Goal: Information Seeking & Learning: Learn about a topic

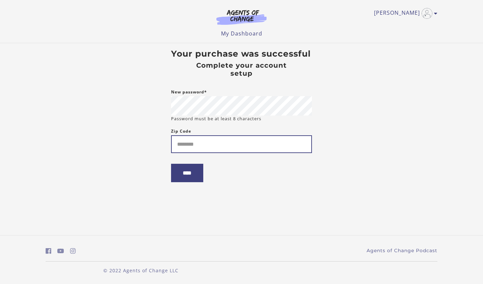
click at [207, 143] on input "Zip Code" at bounding box center [241, 144] width 141 height 18
type input "*****"
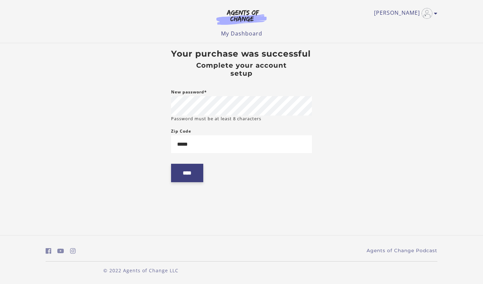
click at [193, 172] on input "****" at bounding box center [187, 173] width 32 height 18
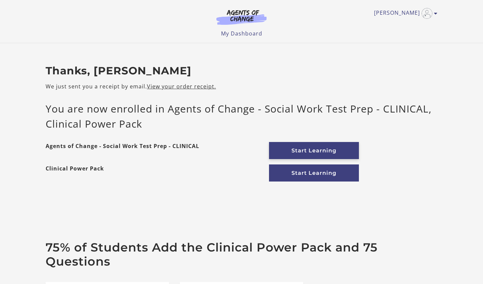
click at [302, 150] on link "Start Learning" at bounding box center [314, 150] width 90 height 17
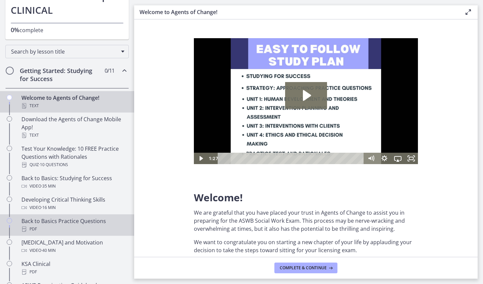
scroll to position [66, 0]
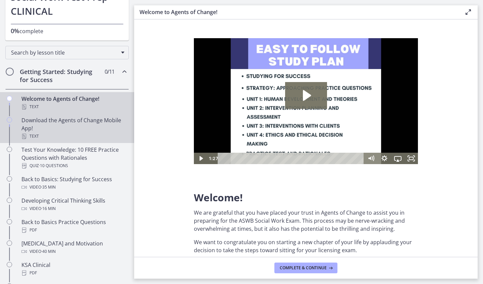
click at [64, 120] on div "Download the Agents of Change Mobile App! Text" at bounding box center [73, 128] width 105 height 24
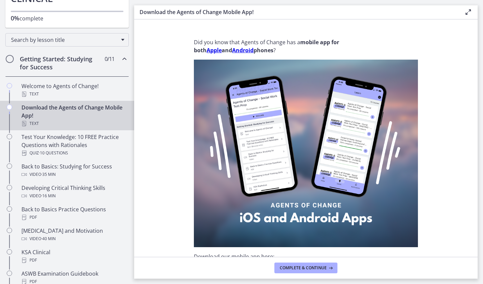
scroll to position [80, 0]
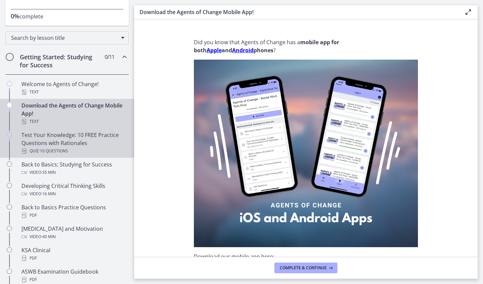
click at [64, 137] on div "Test Your Knowledge: 10 FREE Practice Questions with Rationales Quiz · 10 Quest…" at bounding box center [73, 143] width 105 height 24
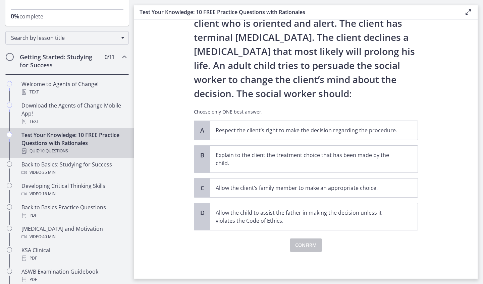
scroll to position [39, 0]
click at [301, 130] on p "Respect the client’s right to make the decision regarding the procedure." at bounding box center [307, 130] width 183 height 8
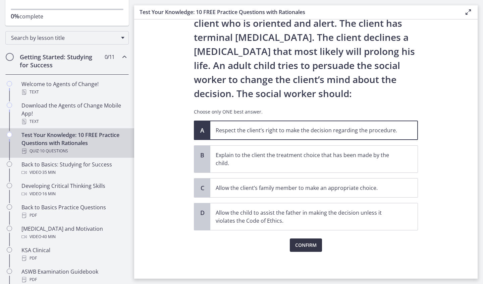
click at [312, 245] on span "Confirm" at bounding box center [305, 245] width 21 height 8
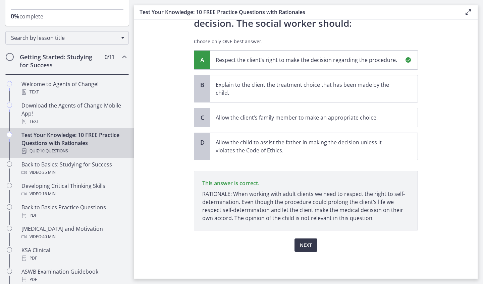
scroll to position [0, 0]
click at [311, 248] on span "Next" at bounding box center [306, 245] width 12 height 8
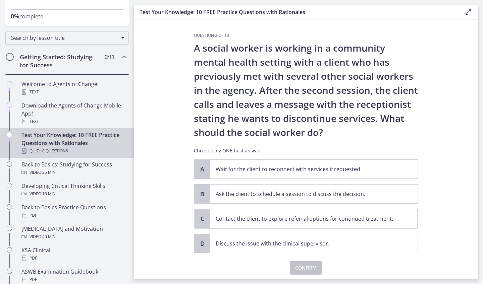
click at [273, 216] on p "Contact the client to explore referral options for continued treatment." at bounding box center [307, 219] width 183 height 8
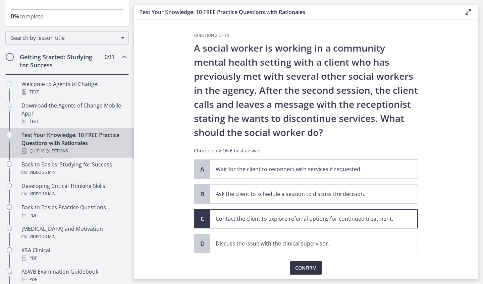
click at [307, 270] on span "Confirm" at bounding box center [305, 268] width 21 height 8
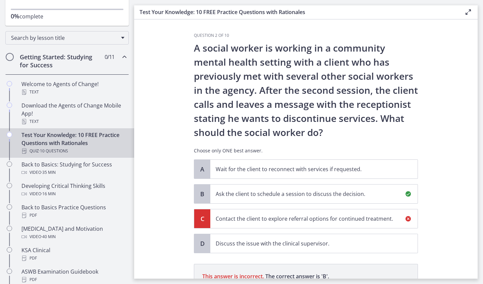
scroll to position [101, 0]
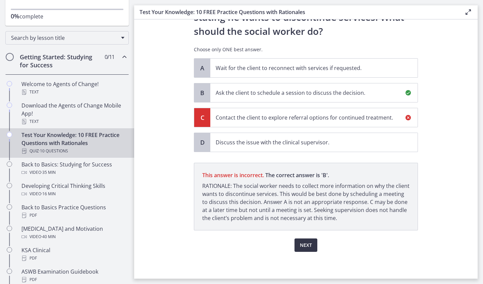
click at [308, 242] on span "Next" at bounding box center [306, 245] width 12 height 8
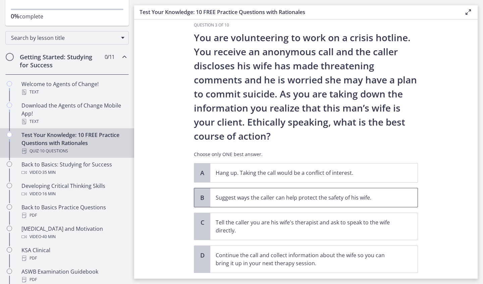
scroll to position [12, 0]
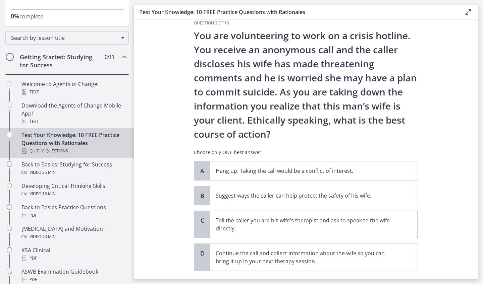
click at [313, 224] on p "Tell the caller you are his wife's therapist and ask to speak to the wife direc…" at bounding box center [307, 225] width 183 height 16
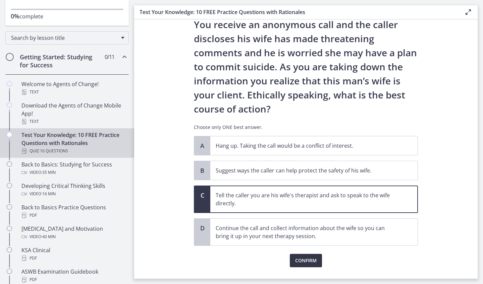
scroll to position [39, 0]
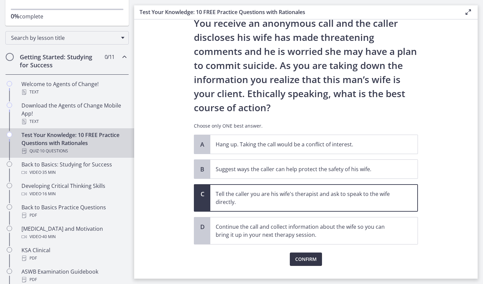
click at [306, 260] on span "Confirm" at bounding box center [305, 259] width 21 height 8
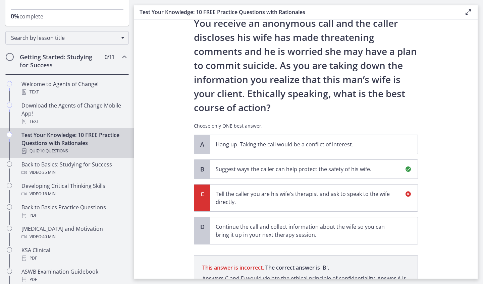
scroll to position [115, 0]
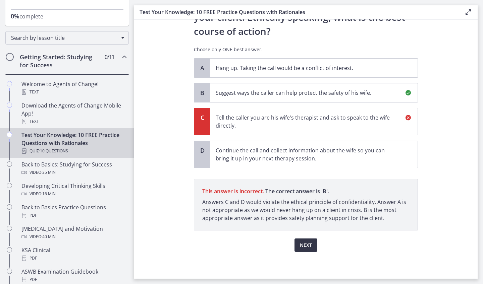
click at [309, 246] on span "Next" at bounding box center [306, 245] width 12 height 8
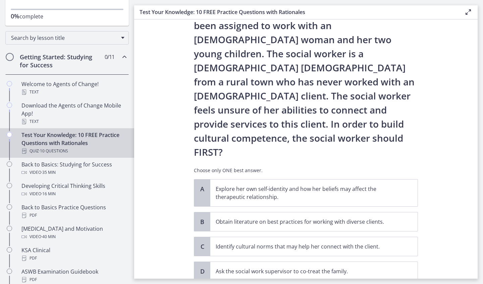
scroll to position [39, 0]
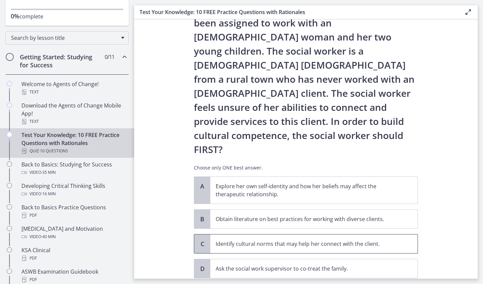
click at [299, 240] on p "Identify cultural norms that may help her connect with the client." at bounding box center [307, 244] width 183 height 8
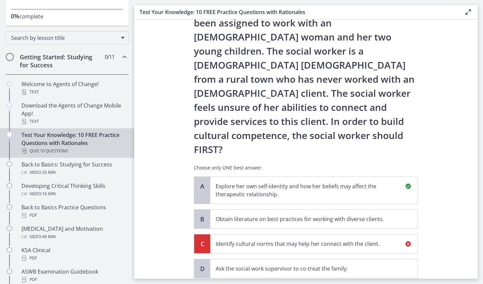
scroll to position [137, 0]
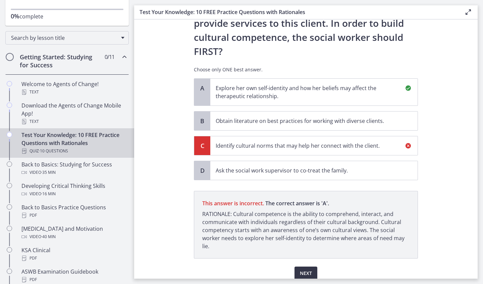
click at [305, 270] on span "Next" at bounding box center [306, 274] width 12 height 8
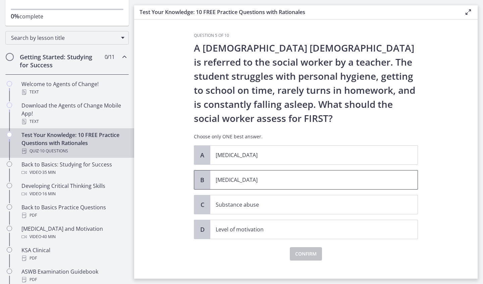
click at [262, 181] on p "[MEDICAL_DATA]" at bounding box center [307, 180] width 183 height 8
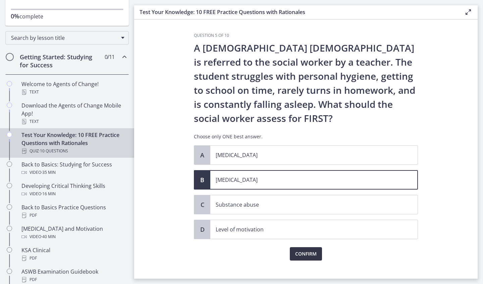
click at [305, 255] on span "Confirm" at bounding box center [305, 254] width 21 height 8
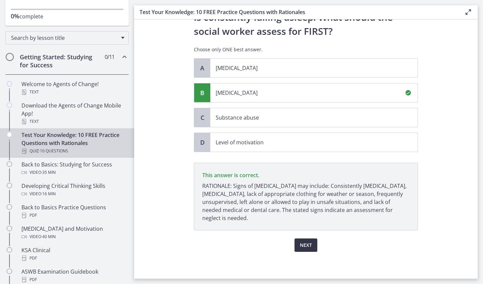
click at [303, 242] on span "Next" at bounding box center [306, 245] width 12 height 8
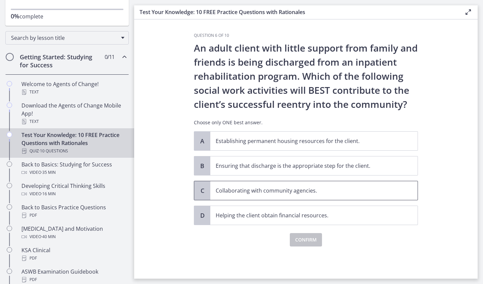
click at [280, 191] on p "Collaborating with community agencies." at bounding box center [307, 191] width 183 height 8
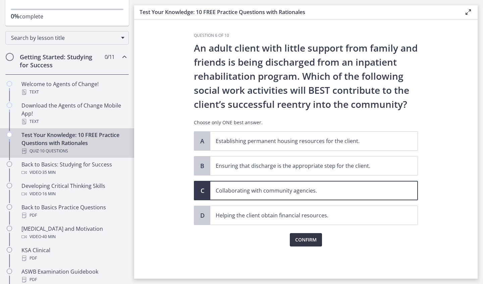
click at [306, 239] on span "Confirm" at bounding box center [305, 240] width 21 height 8
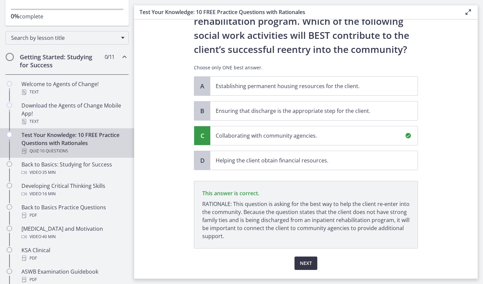
scroll to position [73, 0]
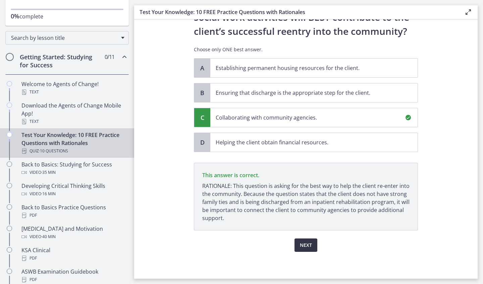
click at [308, 242] on span "Next" at bounding box center [306, 245] width 12 height 8
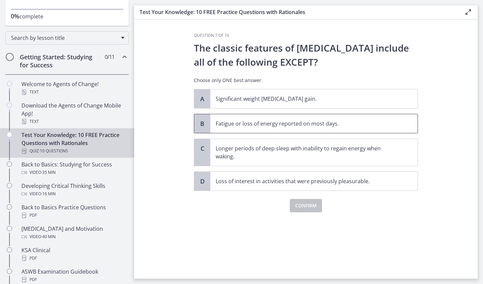
click at [281, 125] on p "Fatigue or loss of energy reported on most days." at bounding box center [307, 124] width 183 height 8
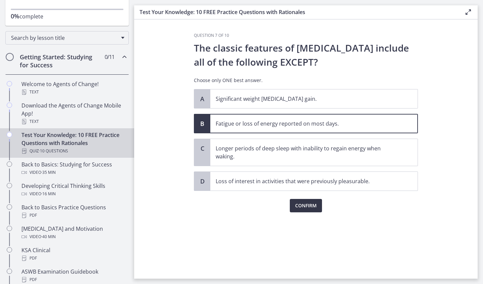
click at [310, 210] on span "Confirm" at bounding box center [305, 206] width 21 height 8
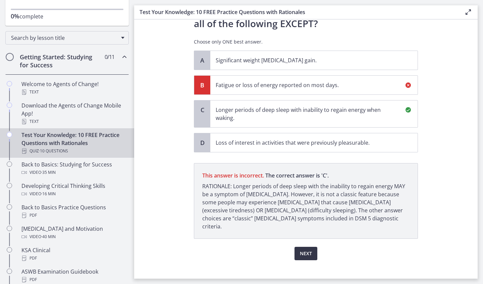
scroll to position [39, 0]
click at [309, 249] on span "Next" at bounding box center [306, 253] width 12 height 8
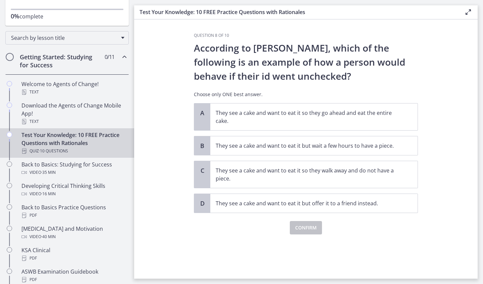
scroll to position [0, 0]
click at [288, 119] on p "They see a cake and want to eat it so they go ahead and eat the entire cake." at bounding box center [307, 117] width 183 height 16
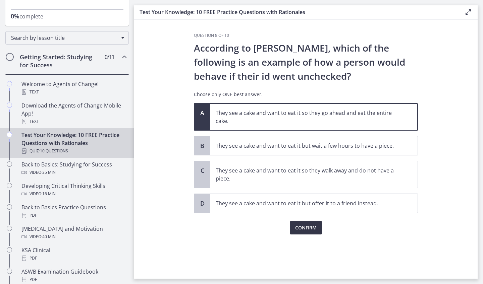
click at [303, 226] on span "Confirm" at bounding box center [305, 228] width 21 height 8
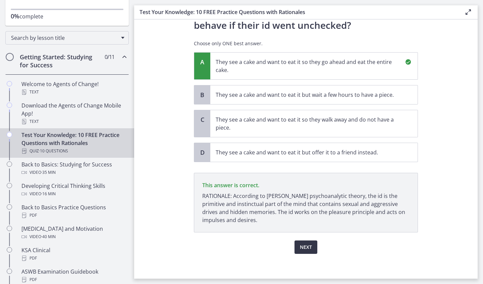
scroll to position [53, 0]
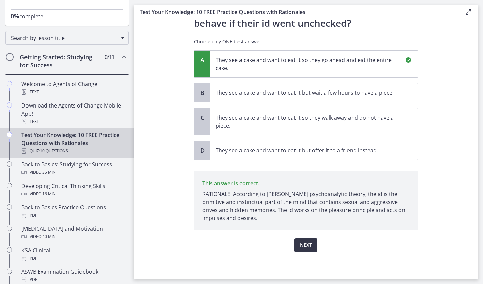
click at [305, 245] on span "Next" at bounding box center [306, 245] width 12 height 8
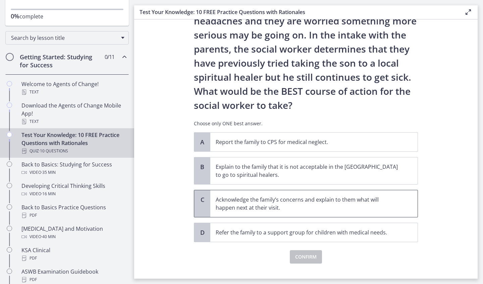
scroll to position [85, 0]
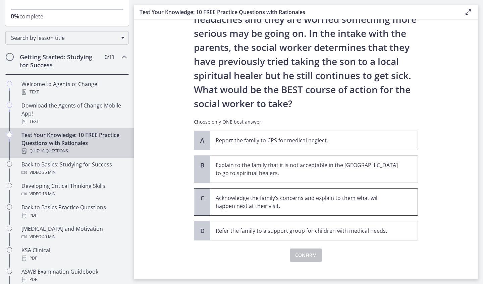
click at [318, 196] on p "Acknowledge the family’s concerns and explain to them what will happen next at …" at bounding box center [307, 202] width 183 height 16
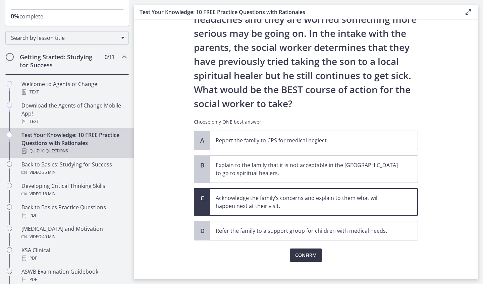
click at [304, 254] on span "Confirm" at bounding box center [305, 255] width 21 height 8
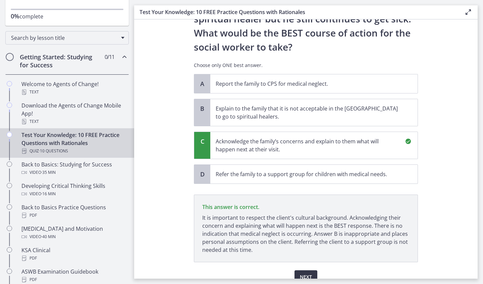
scroll to position [174, 0]
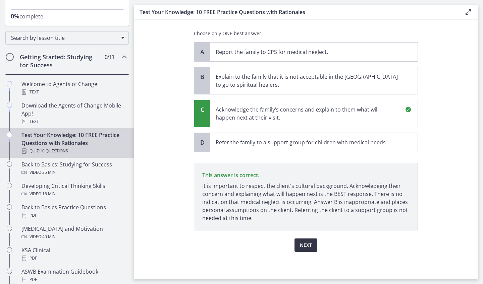
click at [303, 245] on span "Next" at bounding box center [306, 245] width 12 height 8
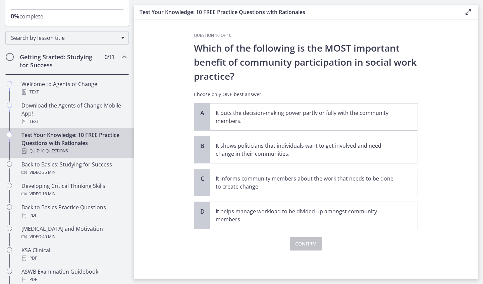
scroll to position [0, 0]
click at [300, 182] on p "It informs community members about the work that needs to be done to create cha…" at bounding box center [307, 183] width 183 height 16
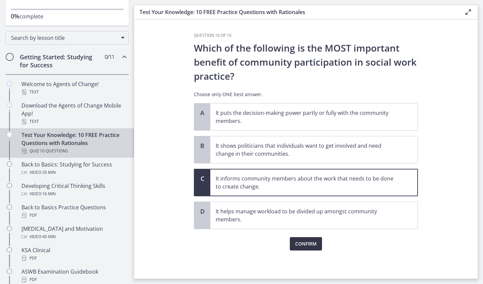
click at [298, 240] on span "Confirm" at bounding box center [305, 244] width 21 height 8
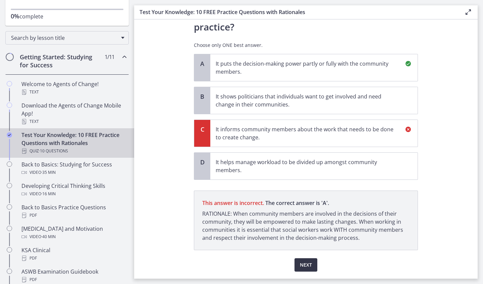
scroll to position [69, 0]
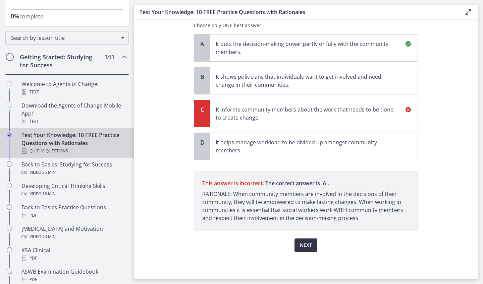
click at [308, 247] on span "Next" at bounding box center [306, 245] width 12 height 8
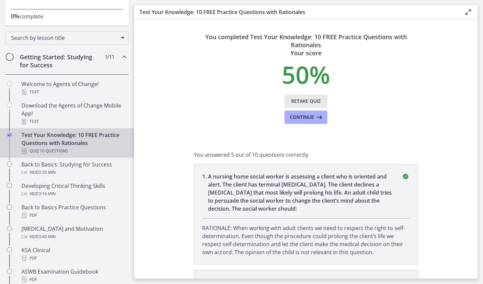
scroll to position [0, 0]
click at [315, 120] on icon at bounding box center [318, 117] width 9 height 8
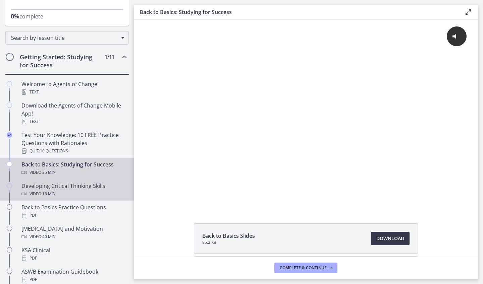
click at [106, 194] on div "Video · 16 min" at bounding box center [73, 194] width 105 height 8
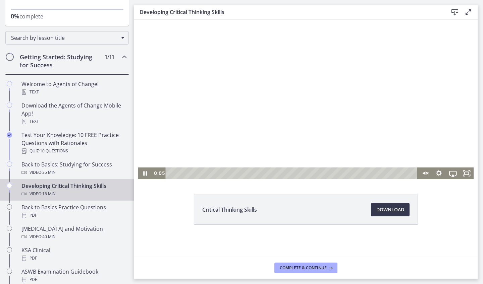
scroll to position [29, 0]
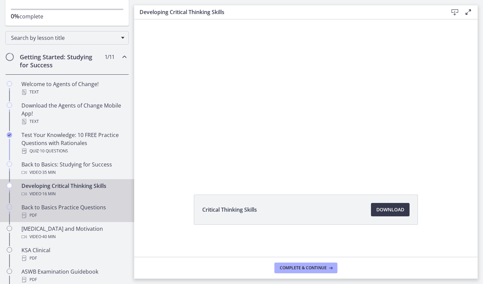
click at [104, 209] on div "Back to Basics Practice Questions PDF" at bounding box center [73, 211] width 105 height 16
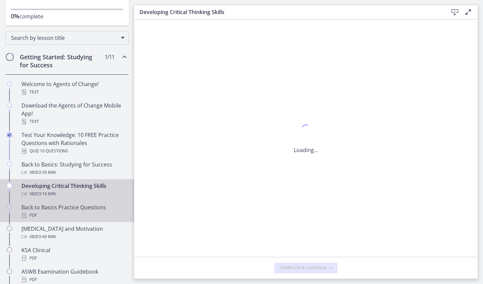
scroll to position [0, 0]
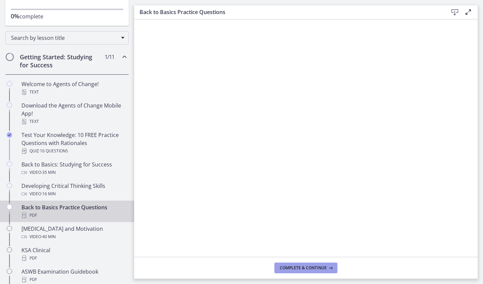
click at [307, 269] on span "Complete & continue" at bounding box center [303, 268] width 47 height 5
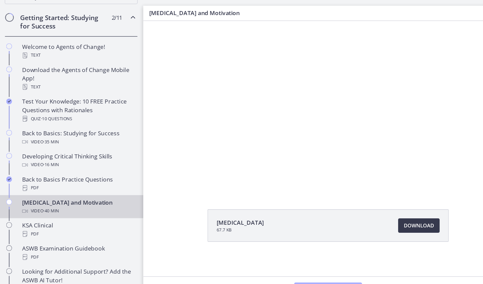
scroll to position [125, 0]
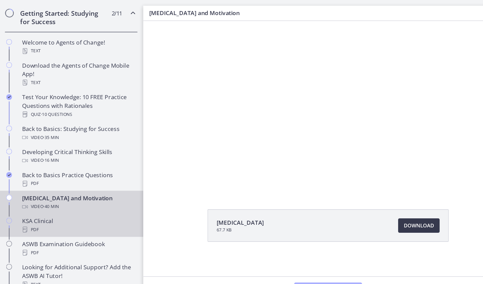
click at [39, 209] on div "KSA Clinical PDF" at bounding box center [73, 209] width 105 height 16
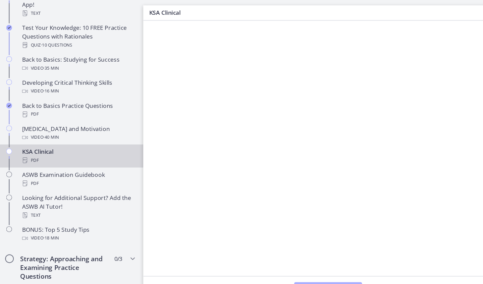
scroll to position [193, 0]
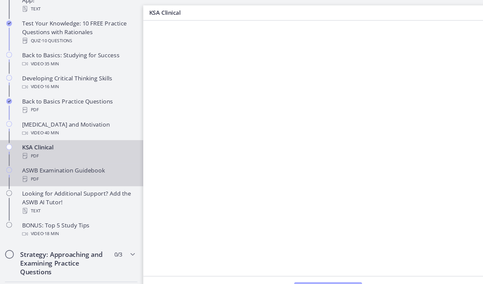
click at [97, 166] on div "PDF" at bounding box center [73, 167] width 105 height 8
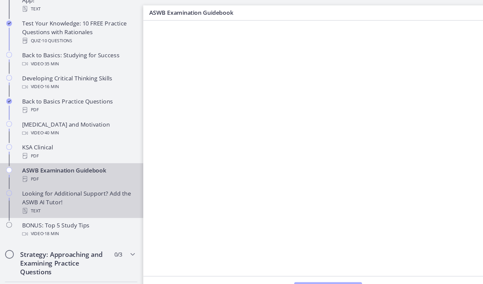
click at [95, 179] on div "Looking for Additional Support? Add the ASWB AI Tutor! Text" at bounding box center [73, 188] width 105 height 24
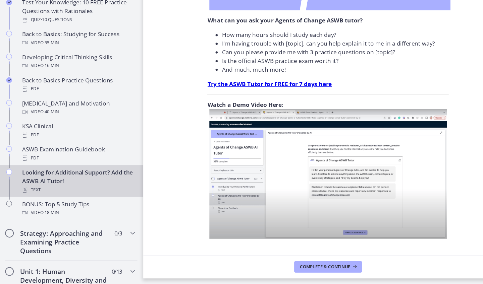
scroll to position [197, 0]
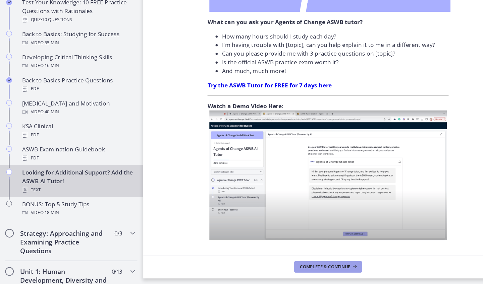
click at [317, 266] on span "Complete & continue" at bounding box center [303, 268] width 47 height 5
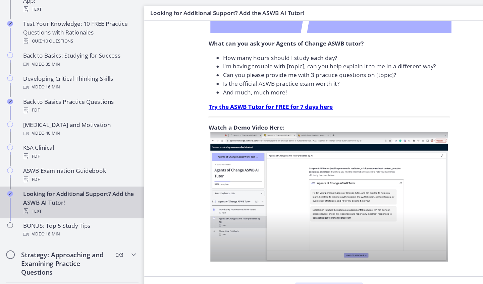
scroll to position [0, 0]
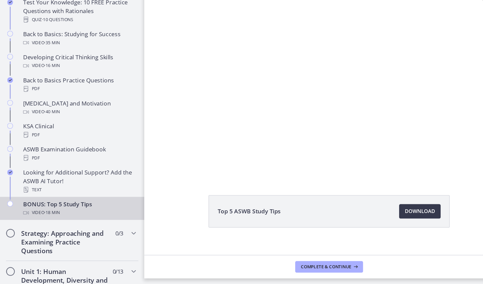
scroll to position [18, 0]
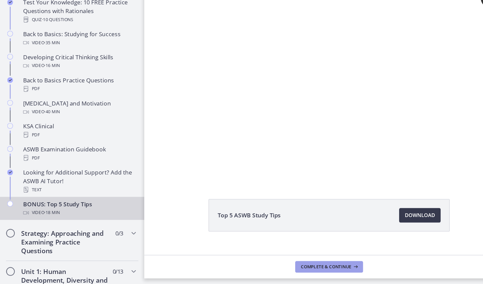
click at [327, 266] on icon at bounding box center [330, 268] width 7 height 5
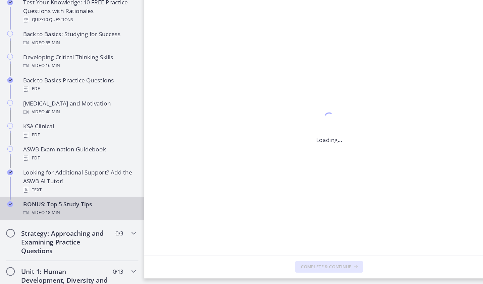
scroll to position [0, 0]
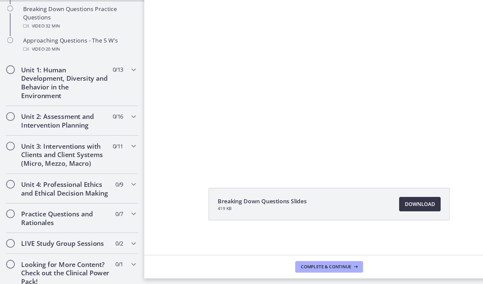
click at [390, 203] on link "Download Opens in a new window" at bounding box center [390, 209] width 39 height 13
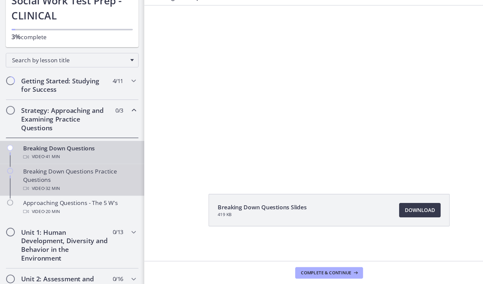
scroll to position [52, 0]
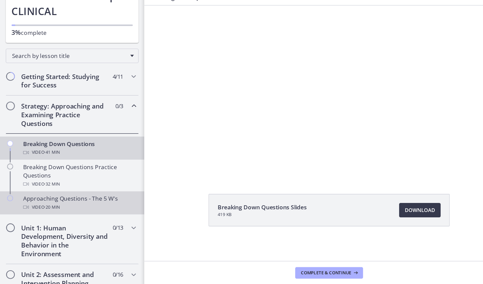
click at [45, 195] on div "Approaching Questions - The 5 W's Video · 20 min" at bounding box center [73, 203] width 105 height 16
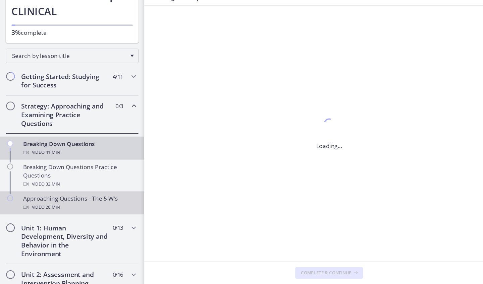
scroll to position [0, 0]
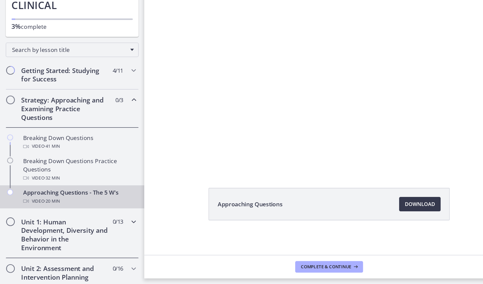
click at [88, 222] on h2 "Unit 1: Human Development, Diversity and Behavior in the Environment" at bounding box center [61, 238] width 82 height 32
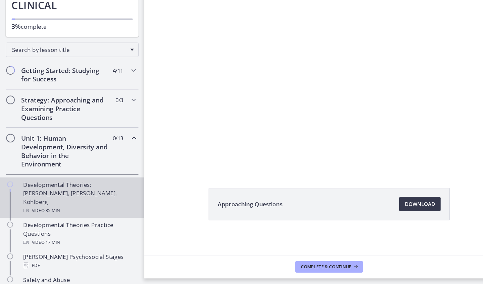
click at [107, 188] on div "Developmental Theories: [PERSON_NAME], [PERSON_NAME], Kohlberg Video · 35 min" at bounding box center [73, 204] width 105 height 32
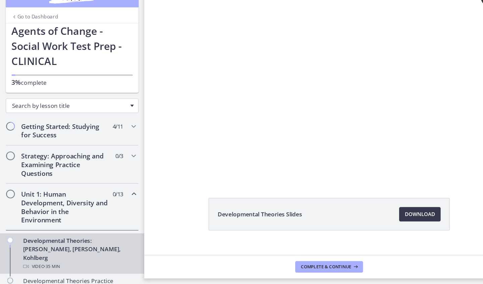
click at [121, 117] on span "Chapters" at bounding box center [122, 118] width 3 height 2
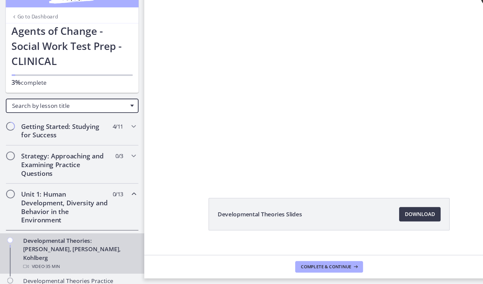
click at [123, 117] on span "Chapters" at bounding box center [122, 118] width 3 height 2
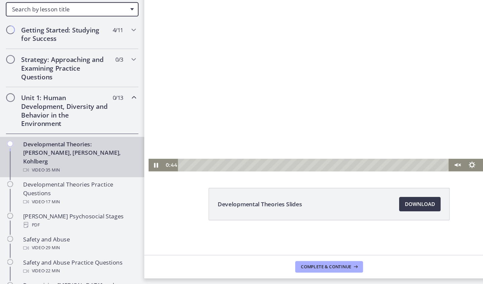
scroll to position [29, 0]
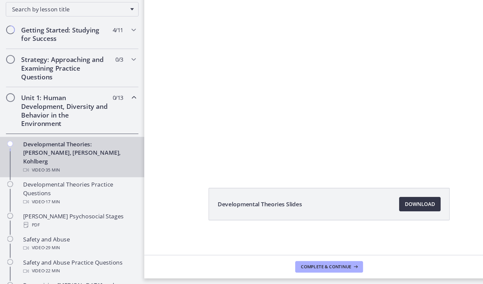
click at [390, 206] on span "Download Opens in a new window" at bounding box center [390, 210] width 28 height 8
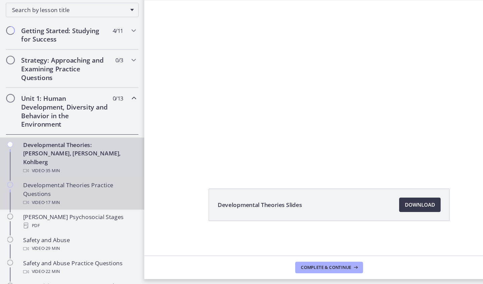
click at [53, 187] on div "Developmental Theories Practice Questions Video · 17 min" at bounding box center [73, 199] width 105 height 24
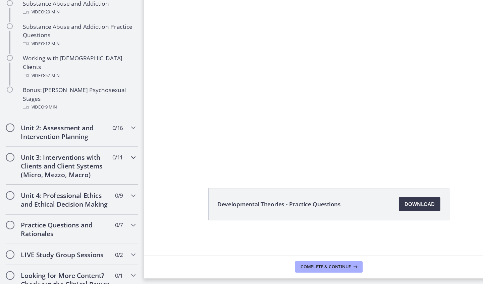
scroll to position [445, 0]
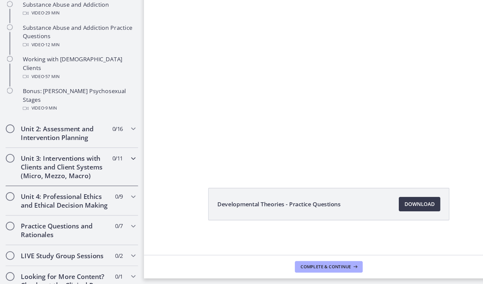
click at [124, 163] on icon "Chapters" at bounding box center [124, 167] width 8 height 8
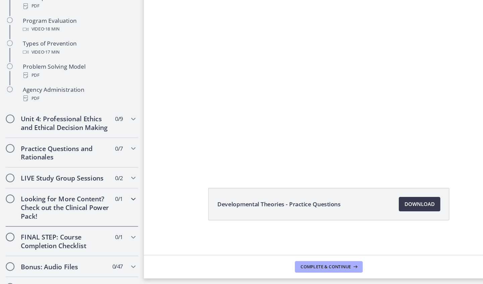
scroll to position [432, 0]
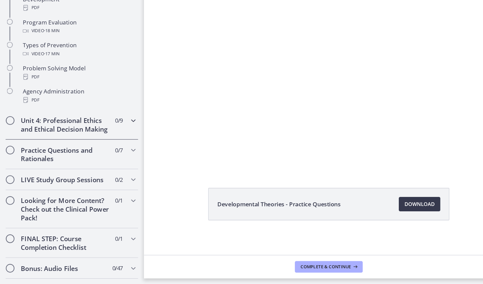
click at [123, 128] on icon "Chapters" at bounding box center [124, 132] width 8 height 8
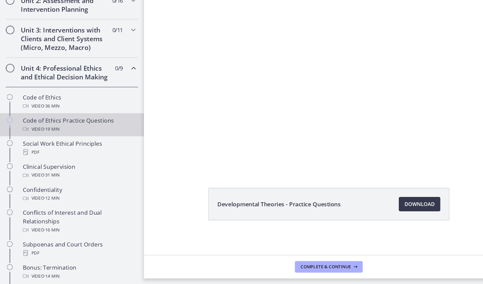
scroll to position [230, 0]
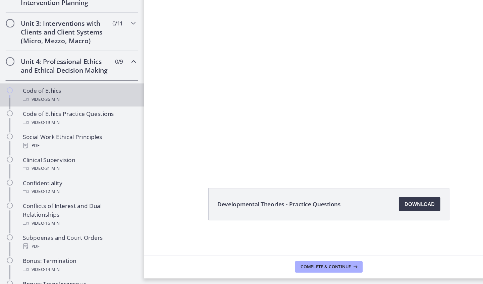
click at [104, 108] on div "Video · 36 min" at bounding box center [73, 112] width 105 height 8
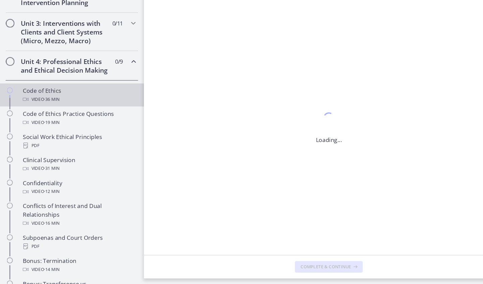
scroll to position [0, 0]
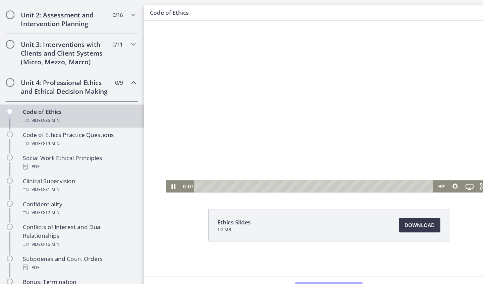
scroll to position [29, 0]
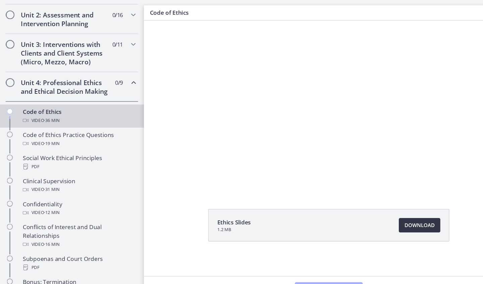
click at [383, 208] on span "Download Opens in a new window" at bounding box center [390, 210] width 28 height 8
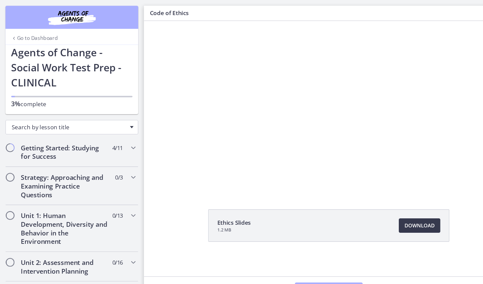
scroll to position [0, 0]
click at [73, 54] on h1 "Agents of Change - Social Work Test Prep - CLINICAL" at bounding box center [67, 63] width 113 height 42
click at [43, 96] on p "3% complete" at bounding box center [67, 97] width 113 height 8
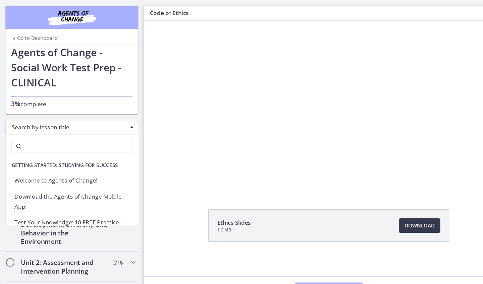
click at [122, 117] on span "Chapters" at bounding box center [122, 118] width 3 height 2
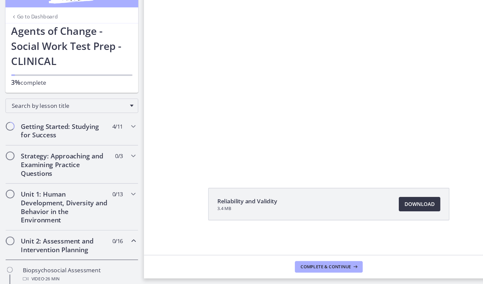
click at [384, 206] on span "Download Opens in a new window" at bounding box center [390, 210] width 28 height 8
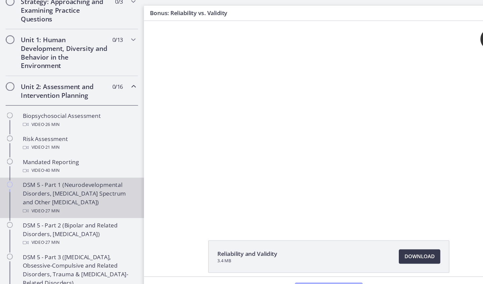
scroll to position [166, 0]
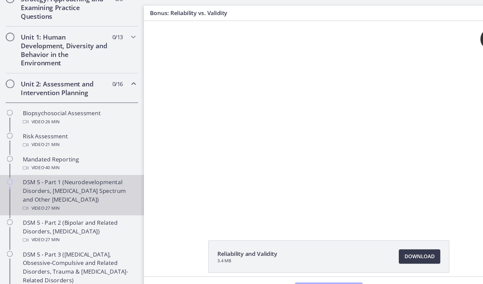
click at [94, 171] on div "DSM 5 - Part 1 (Neurodevelopmental Disorders, [MEDICAL_DATA] Spectrum and Other…" at bounding box center [73, 182] width 105 height 32
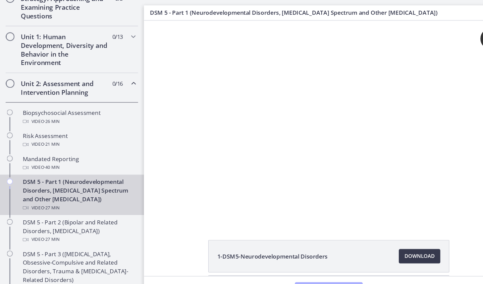
click at [98, 181] on div "DSM 5 - Part 1 (Neurodevelopmental Disorders, [MEDICAL_DATA] Spectrum and Other…" at bounding box center [73, 182] width 105 height 32
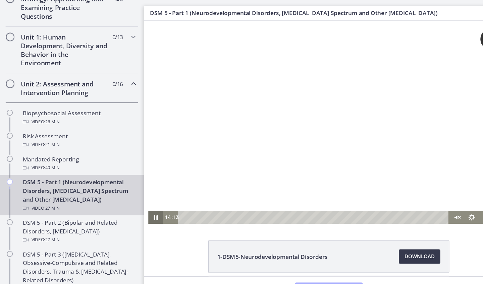
click at [157, 203] on icon "Pause" at bounding box center [155, 203] width 4 height 4
click at [155, 202] on icon "Play Video" at bounding box center [155, 204] width 4 height 6
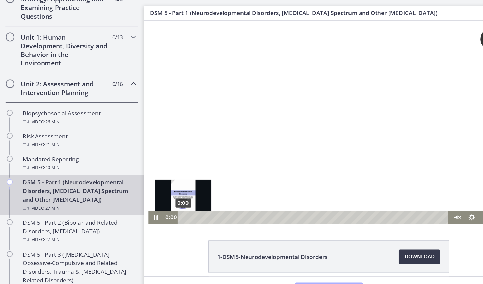
click at [180, 204] on div "0:00" at bounding box center [301, 204] width 243 height 12
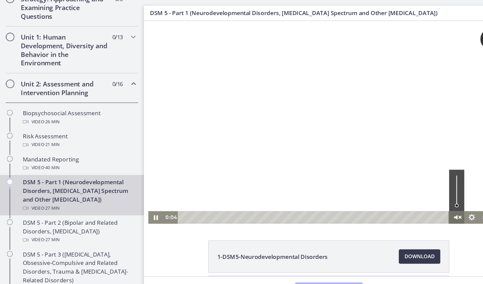
click at [434, 202] on icon "Unmute" at bounding box center [434, 203] width 17 height 14
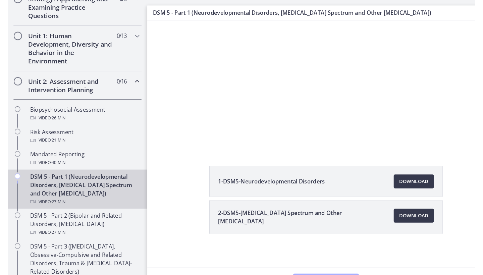
scroll to position [64, 0]
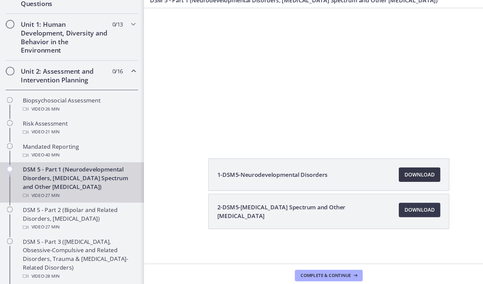
click at [377, 170] on span "Download Opens in a new window" at bounding box center [390, 174] width 28 height 8
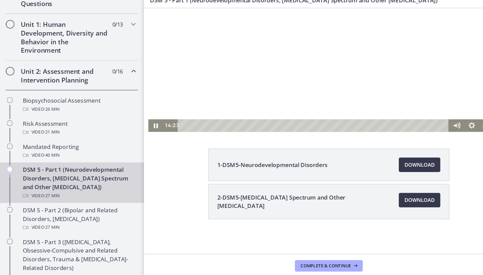
scroll to position [74, 0]
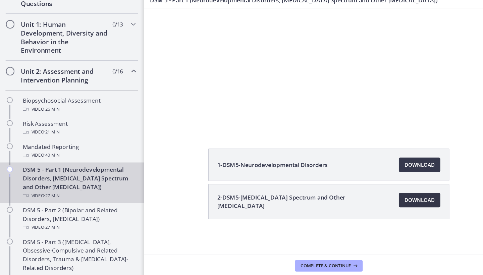
click at [383, 194] on span "Download Opens in a new window" at bounding box center [390, 198] width 28 height 8
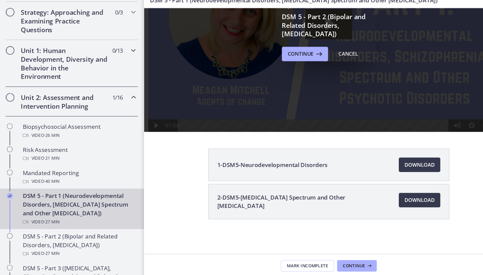
scroll to position [142, 0]
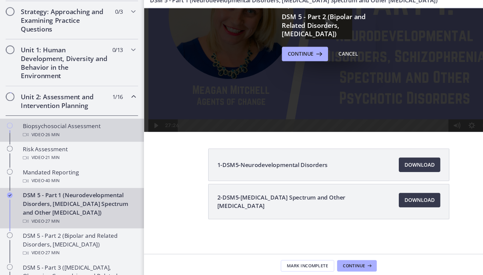
click at [79, 125] on div "Biopsychosocial Assessment Video · 26 min" at bounding box center [73, 133] width 105 height 16
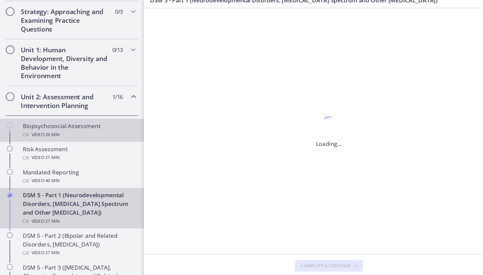
scroll to position [0, 0]
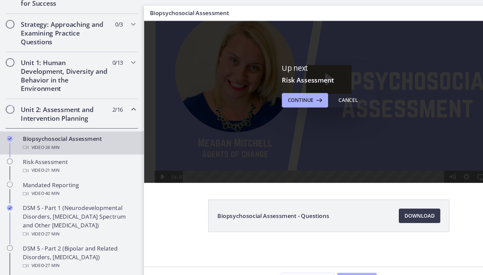
scroll to position [31, 0]
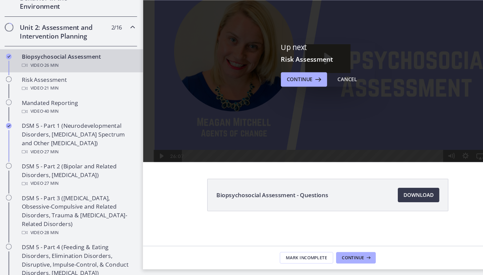
scroll to position [200, 0]
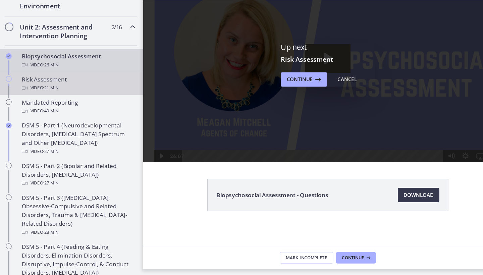
click at [115, 97] on div "Video · 21 min" at bounding box center [73, 101] width 105 height 8
